Goal: Task Accomplishment & Management: Use online tool/utility

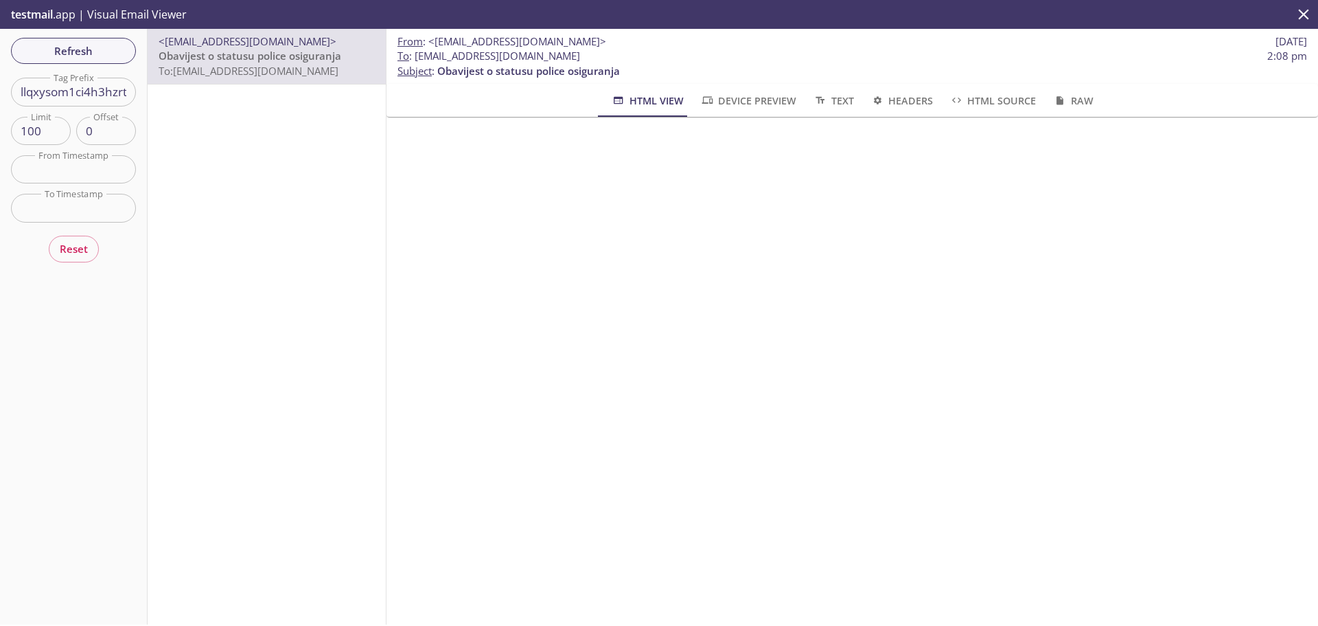
click at [96, 98] on input "llqxysom1ci4h3hzrtqgzdnj" at bounding box center [73, 92] width 125 height 28
click at [95, 98] on input "llqxysom1ci4h3hzrtqgzdnj" at bounding box center [73, 92] width 125 height 28
click at [89, 54] on span "Refresh" at bounding box center [73, 51] width 103 height 18
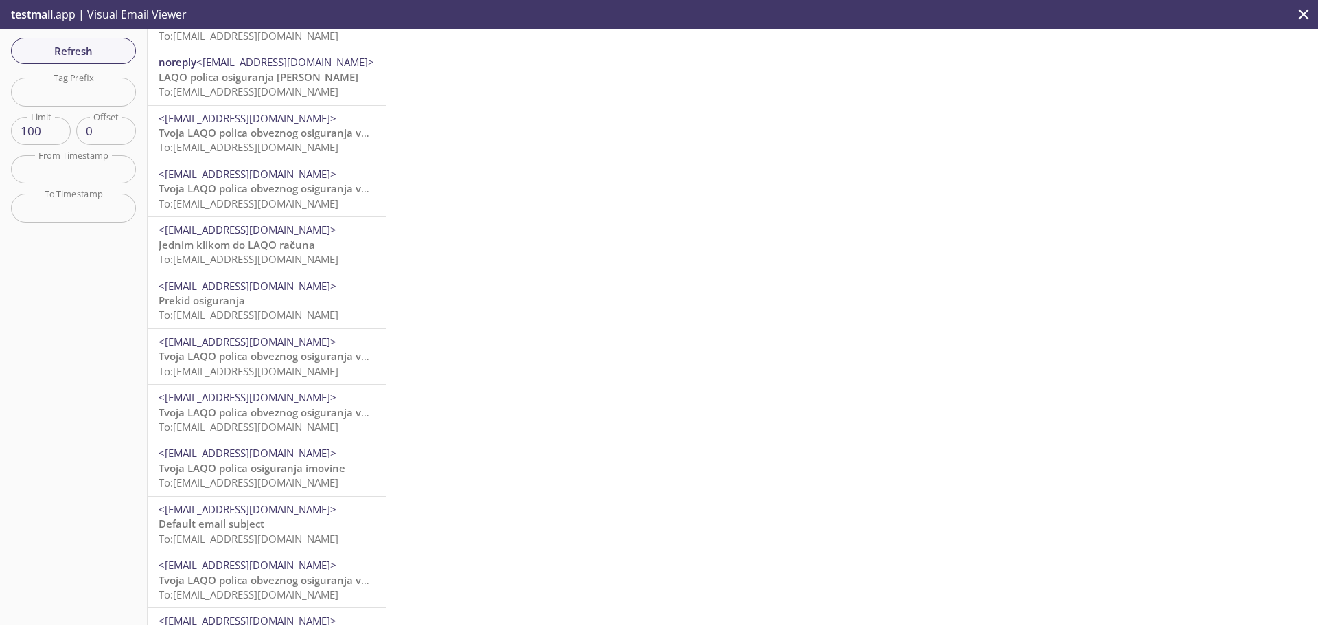
scroll to position [206, 0]
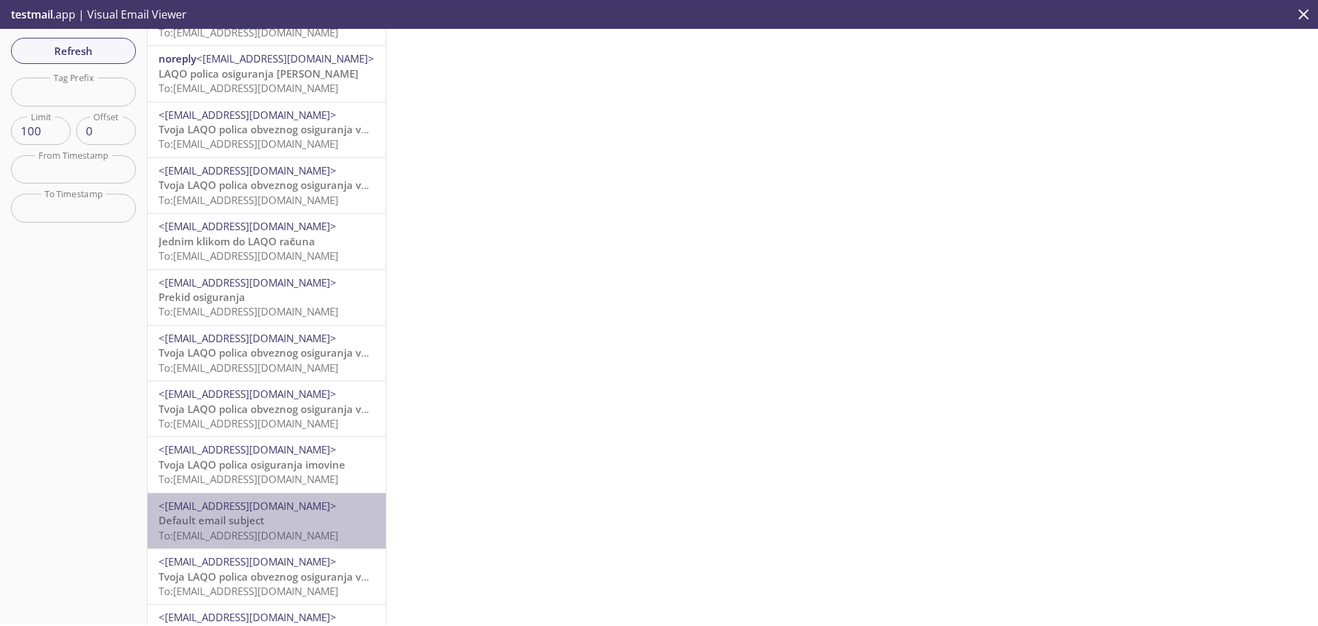
click at [287, 524] on p "Default email subject To: [EMAIL_ADDRESS][DOMAIN_NAME]" at bounding box center [267, 528] width 216 height 30
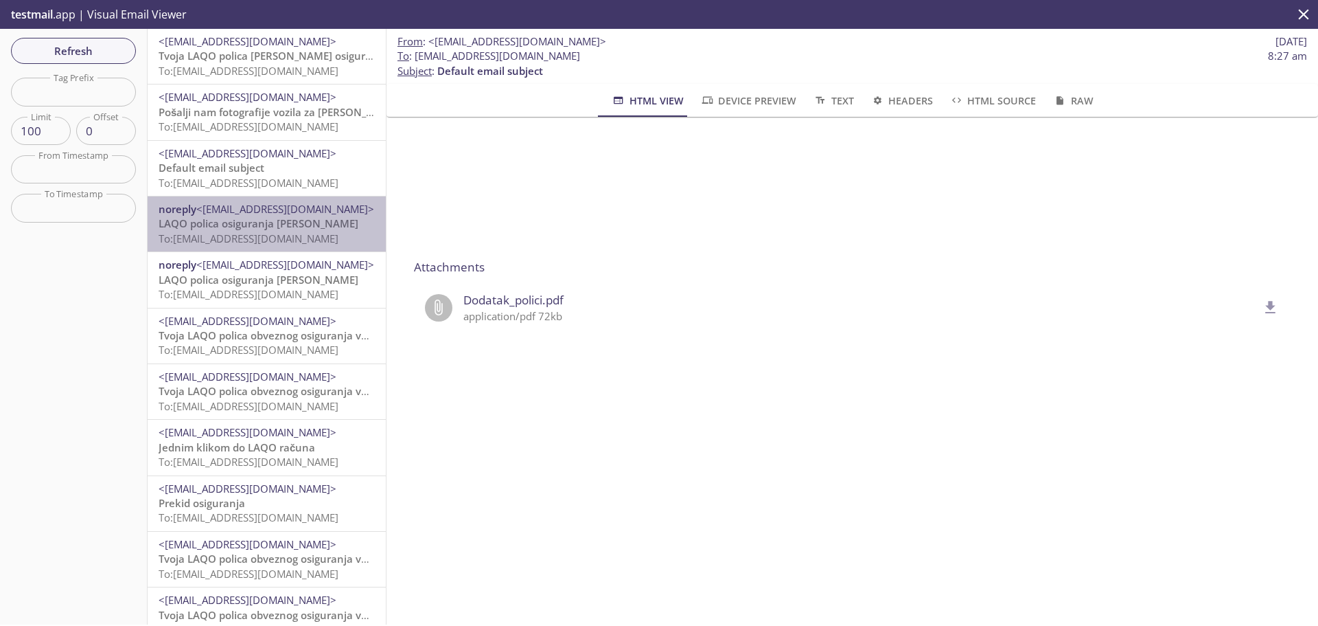
click at [288, 220] on span "LAQO polica osiguranja [PERSON_NAME]" at bounding box center [259, 223] width 200 height 14
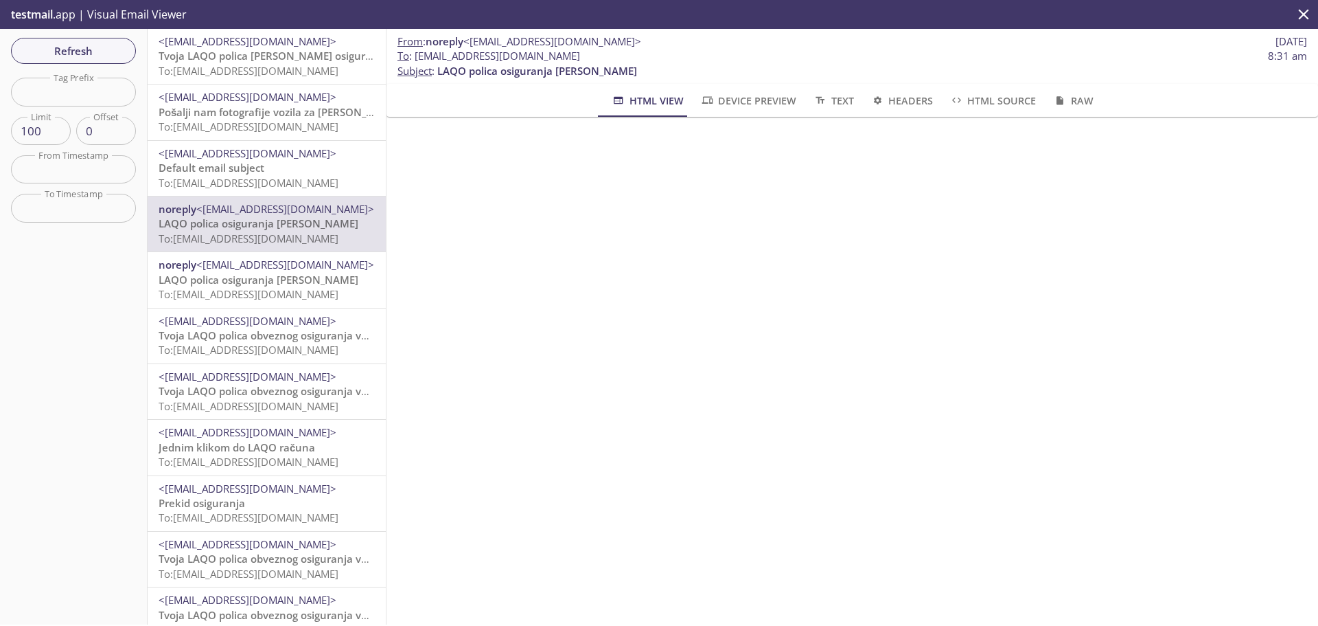
click at [259, 183] on span "To: [EMAIL_ADDRESS][DOMAIN_NAME]" at bounding box center [249, 183] width 180 height 14
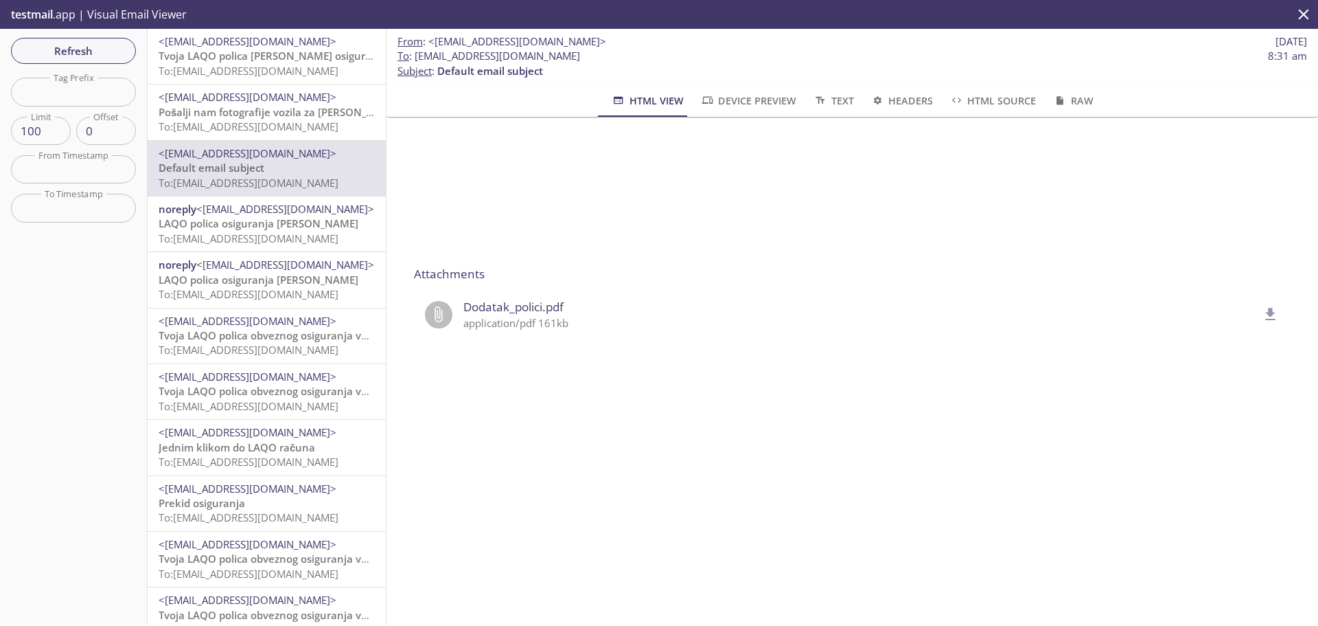
click at [1260, 310] on button "delete" at bounding box center [1271, 314] width 34 height 34
click at [260, 231] on span "To: [EMAIL_ADDRESS][DOMAIN_NAME]" at bounding box center [249, 238] width 180 height 14
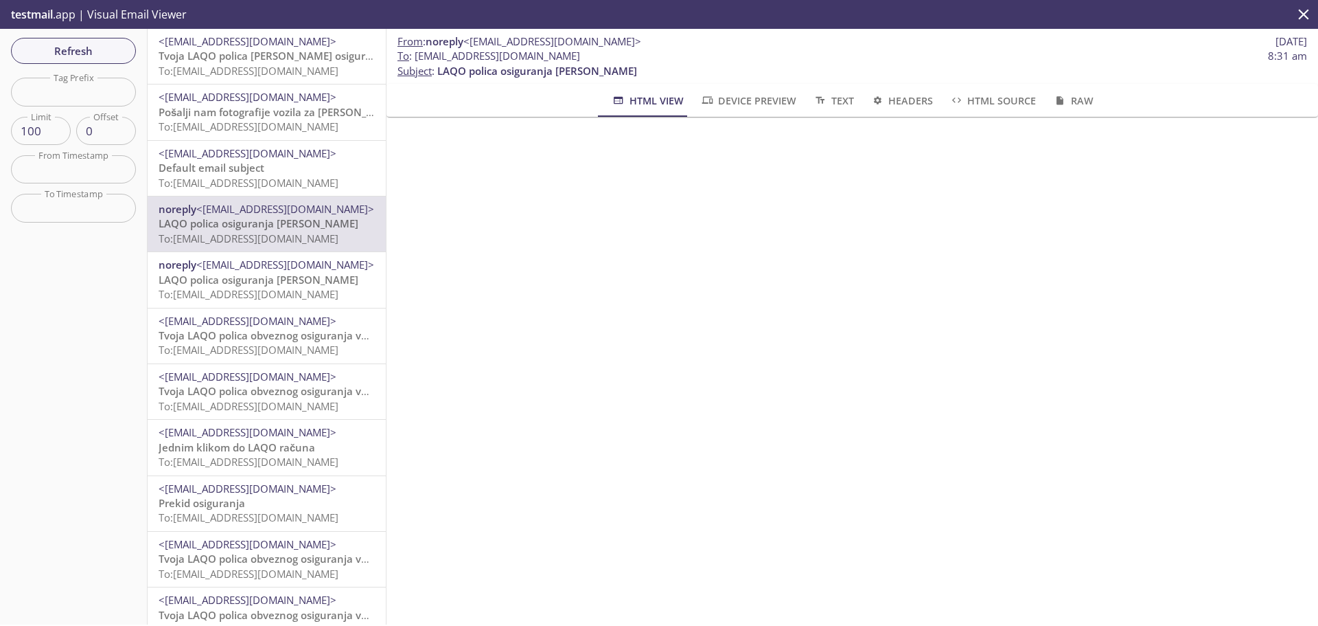
click at [282, 181] on span "To: [EMAIL_ADDRESS][DOMAIN_NAME]" at bounding box center [249, 183] width 180 height 14
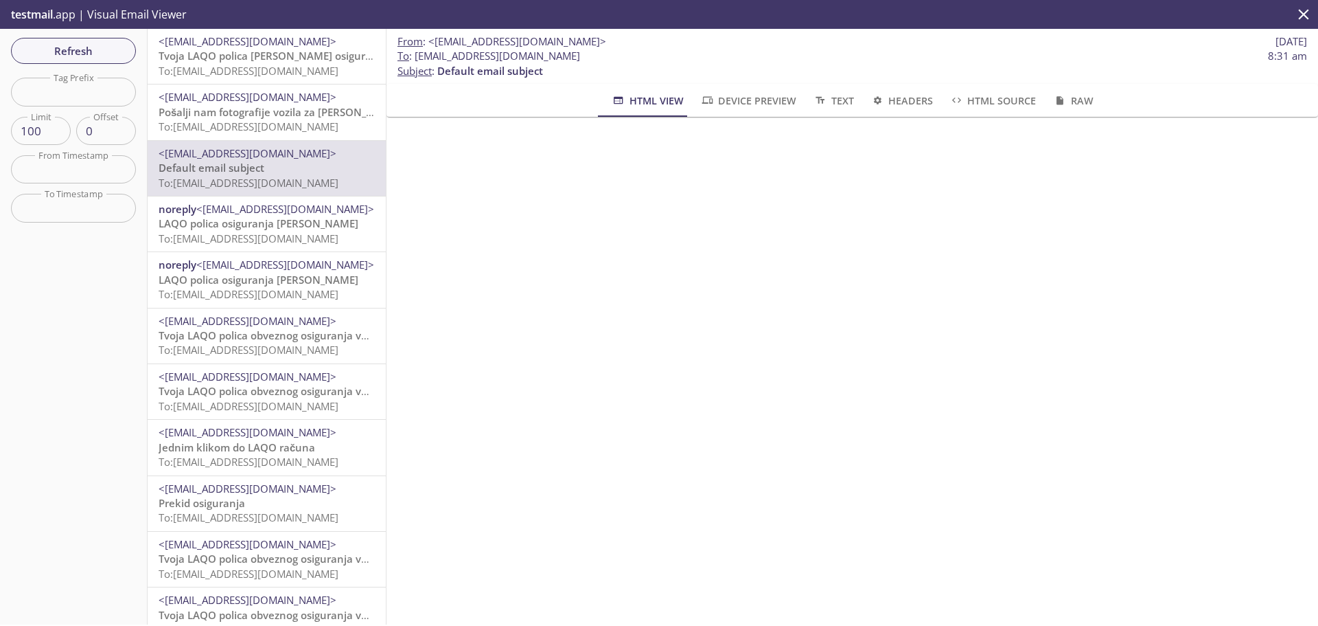
click at [299, 111] on span "Pošalji nam fotografije vozila za [PERSON_NAME] osiguranje" at bounding box center [307, 112] width 296 height 14
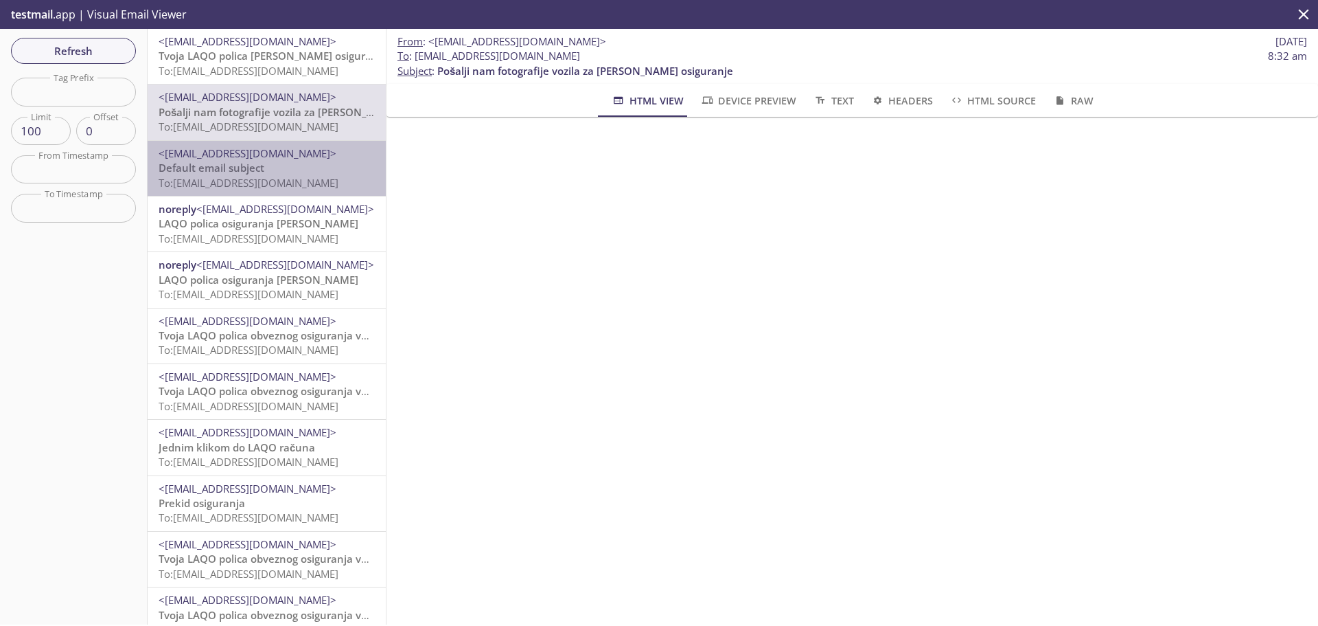
click at [306, 176] on span "To: [EMAIL_ADDRESS][DOMAIN_NAME]" at bounding box center [249, 183] width 180 height 14
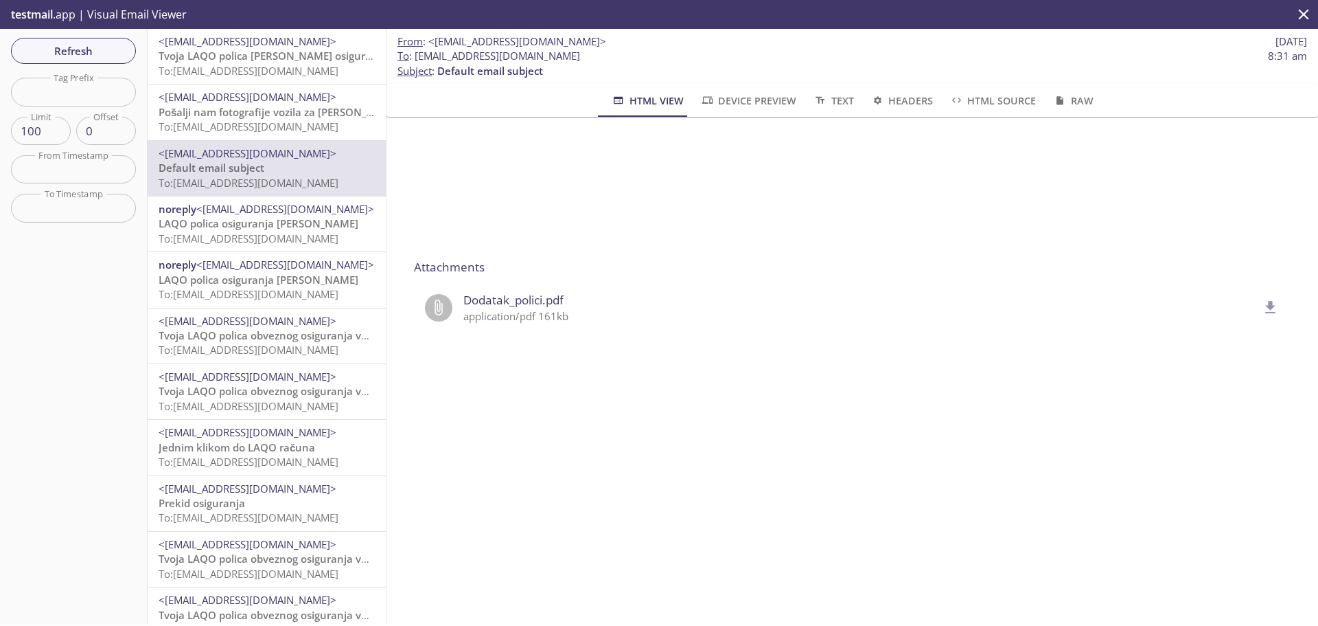
click at [1262, 304] on icon "delete" at bounding box center [1271, 308] width 18 height 18
